Goal: Task Accomplishment & Management: Use online tool/utility

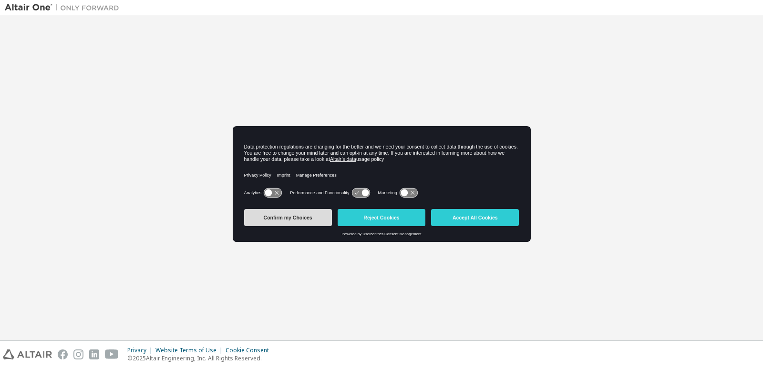
click at [296, 216] on button "Confirm my Choices" at bounding box center [288, 217] width 88 height 17
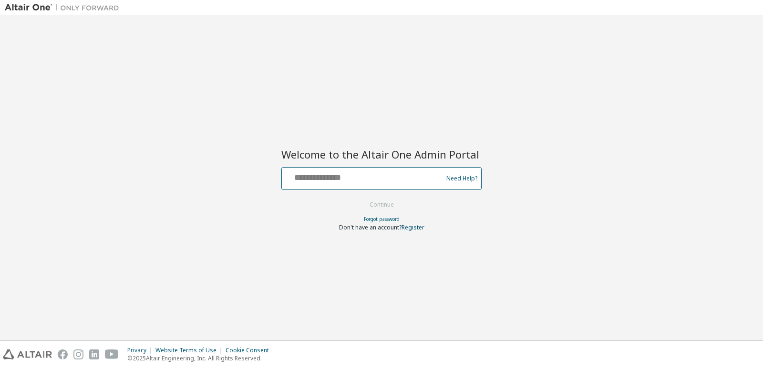
click at [324, 174] on input "text" at bounding box center [364, 177] width 156 height 14
type input "**********"
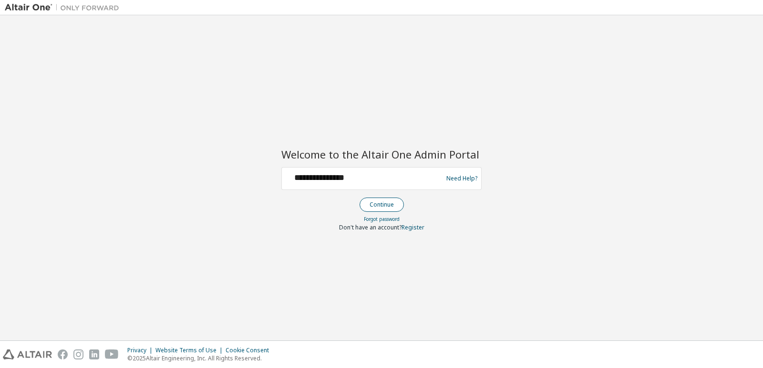
click at [391, 201] on button "Continue" at bounding box center [381, 205] width 44 height 14
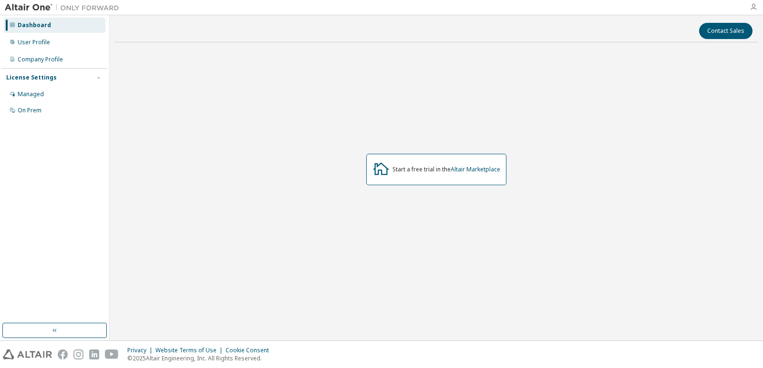
click at [751, 3] on icon "button" at bounding box center [753, 7] width 8 height 8
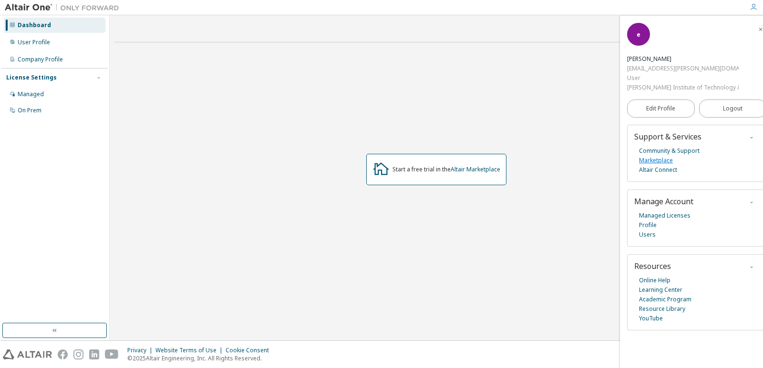
click at [657, 160] on link "Marketplace" at bounding box center [656, 161] width 34 height 10
